Goal: Find specific page/section: Find specific page/section

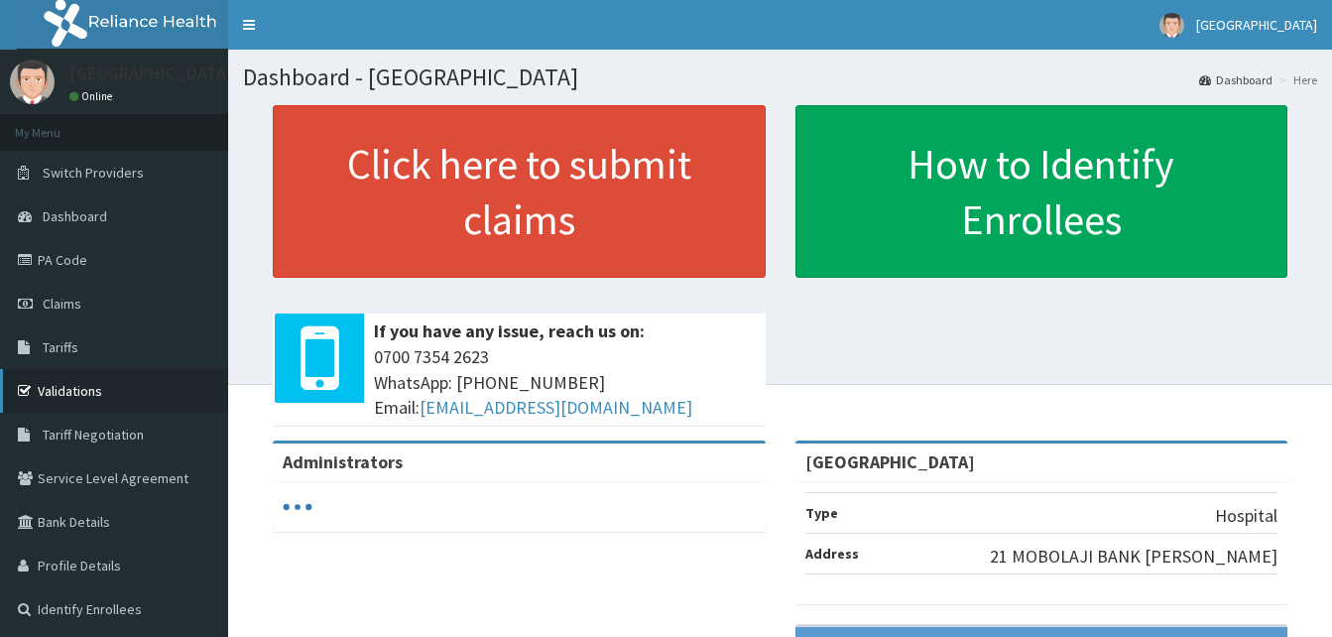
click at [66, 406] on link "Validations" at bounding box center [114, 391] width 228 height 44
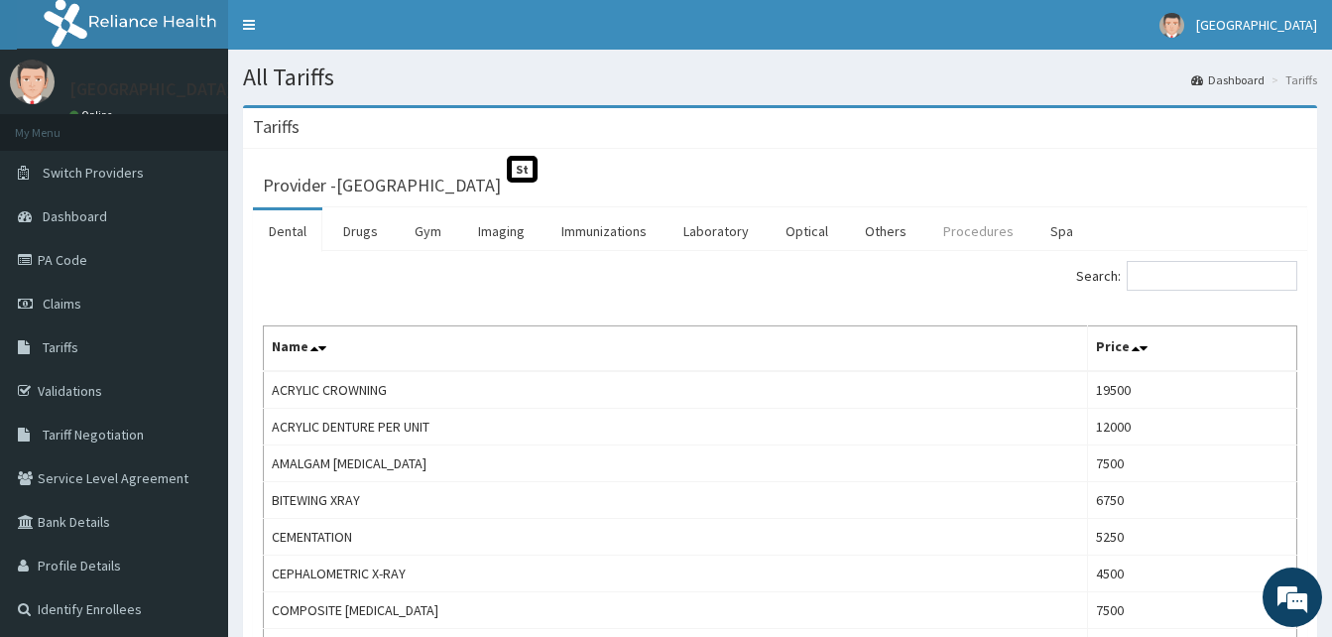
drag, startPoint x: 984, startPoint y: 229, endPoint x: 770, endPoint y: 170, distance: 222.4
click at [983, 229] on link "Procedures" at bounding box center [979, 231] width 102 height 42
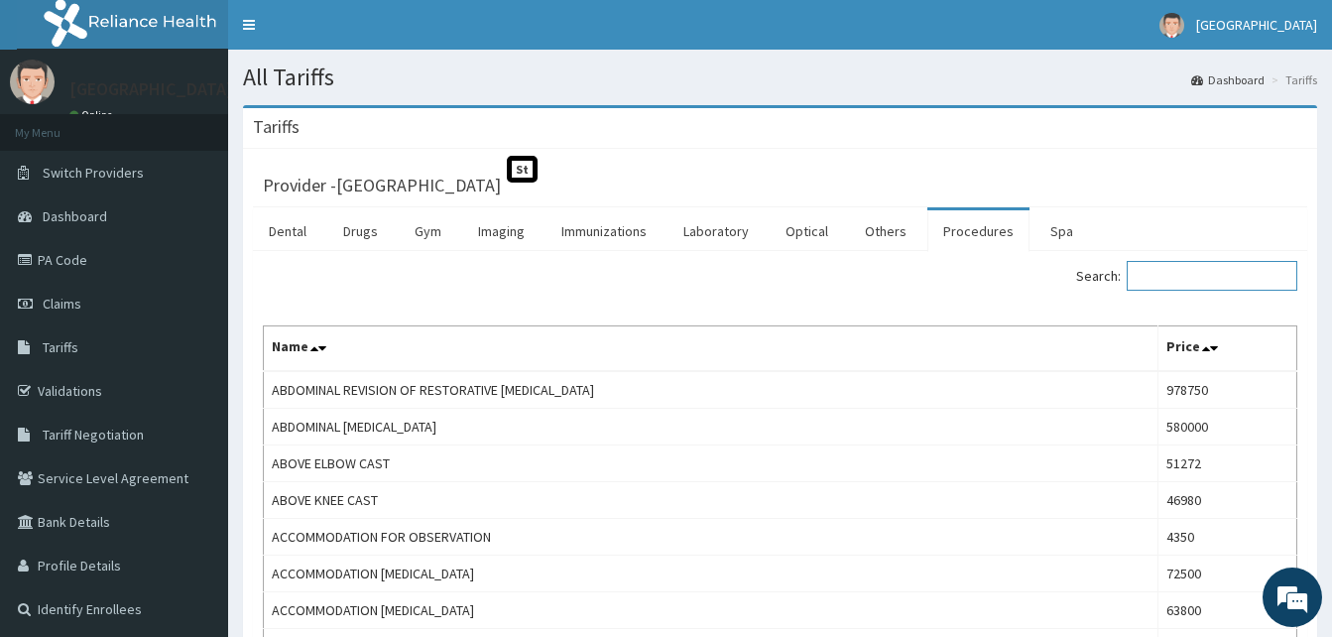
click at [1153, 272] on input "Search:" at bounding box center [1212, 276] width 171 height 30
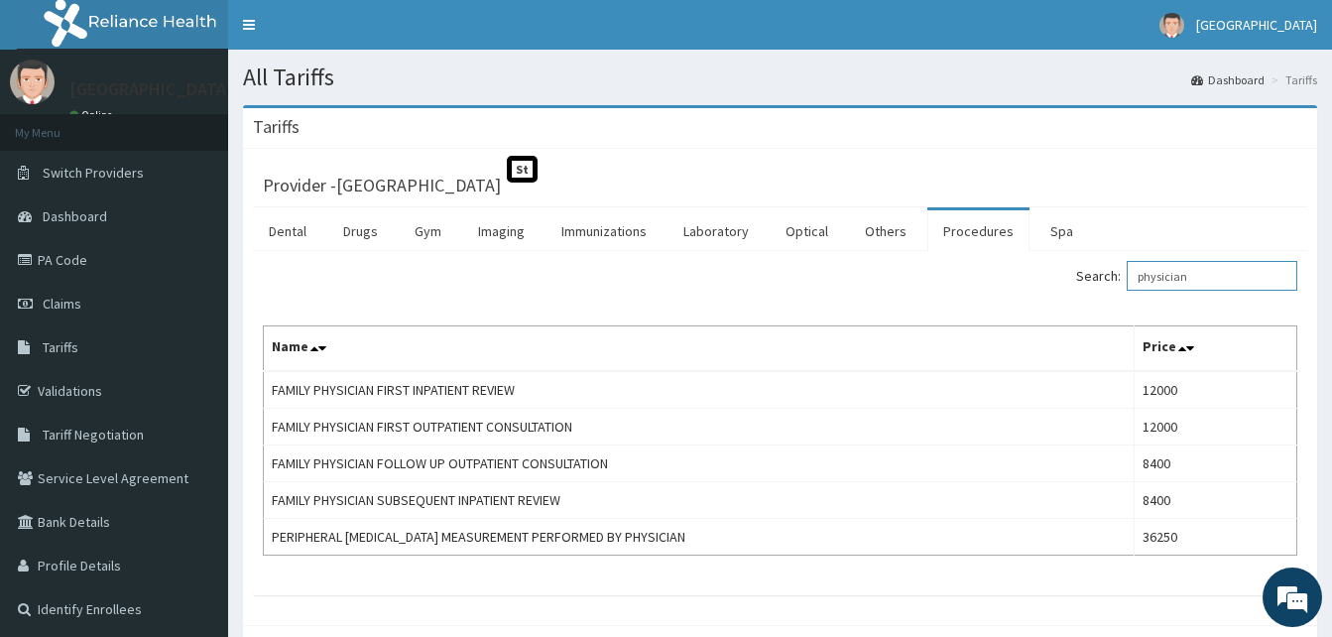
type input "physician"
click at [90, 390] on link "Validations" at bounding box center [114, 391] width 228 height 44
